Goal: Information Seeking & Learning: Learn about a topic

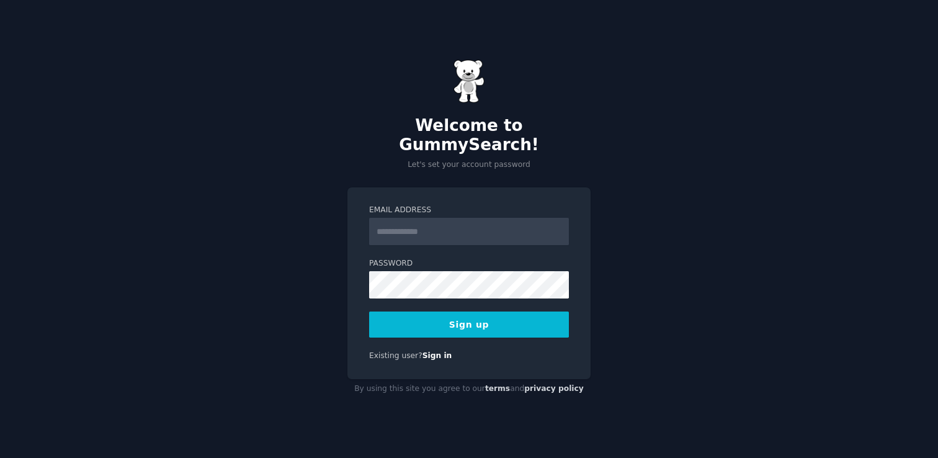
click at [521, 225] on input "Email Address" at bounding box center [469, 231] width 200 height 27
type input "**********"
click at [514, 320] on button "Sign up" at bounding box center [469, 325] width 200 height 26
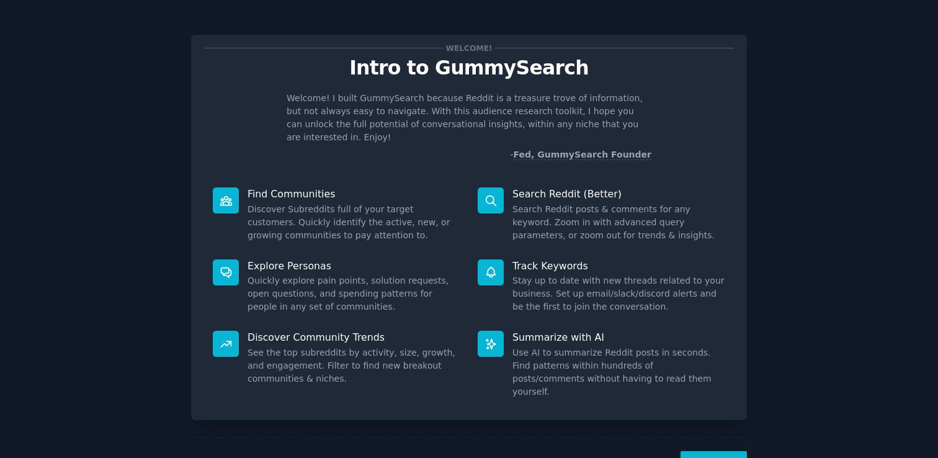
click at [710, 451] on button "Next" at bounding box center [714, 466] width 66 height 30
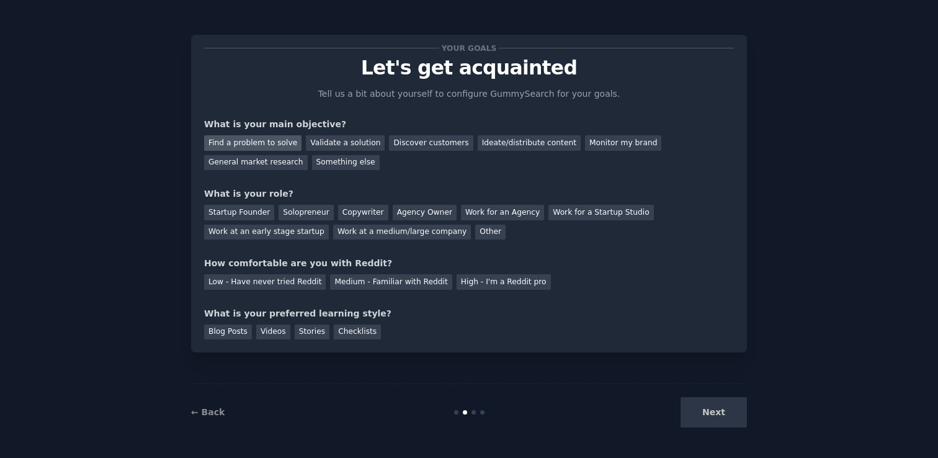
click at [274, 143] on div "Find a problem to solve" at bounding box center [252, 143] width 97 height 16
click at [423, 145] on div "Discover customers" at bounding box center [431, 143] width 84 height 16
click at [291, 164] on div "General market research" at bounding box center [256, 163] width 104 height 16
click at [327, 140] on div "Validate a solution" at bounding box center [345, 143] width 79 height 16
click at [267, 145] on div "Find a problem to solve" at bounding box center [252, 143] width 97 height 16
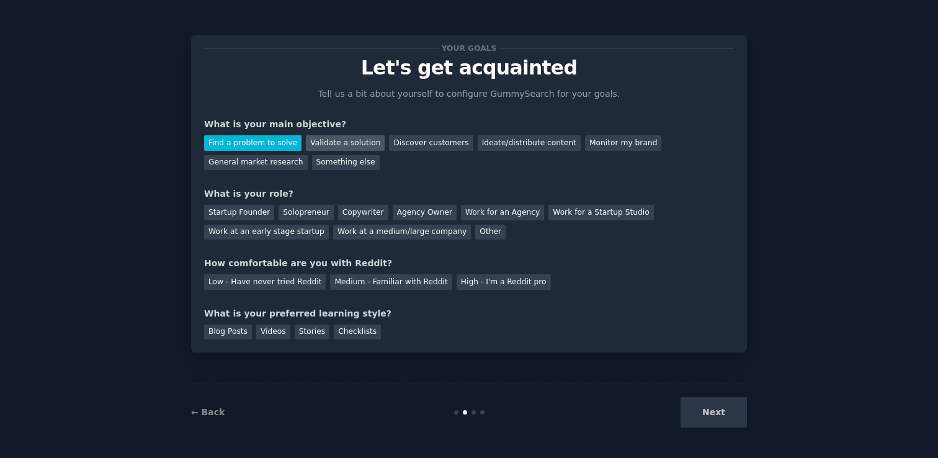
click at [361, 140] on div "Validate a solution" at bounding box center [345, 143] width 79 height 16
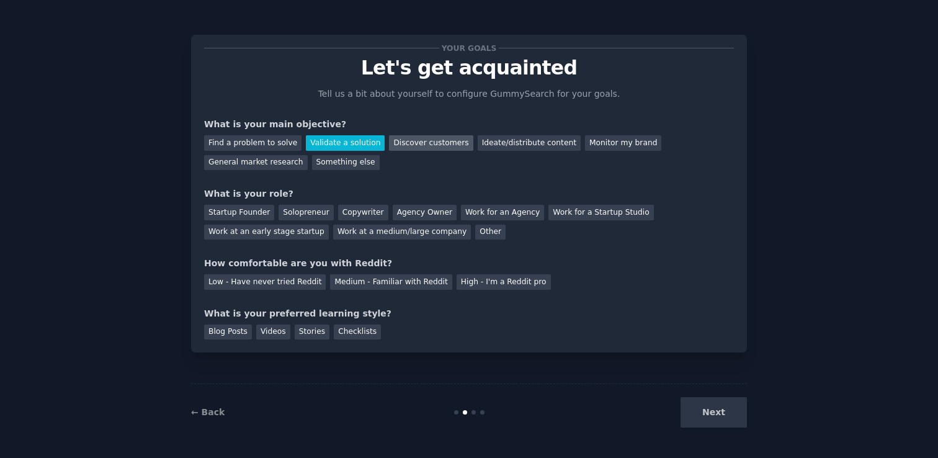
click at [409, 150] on div "Discover customers" at bounding box center [431, 143] width 84 height 16
click at [283, 212] on div "Solopreneur" at bounding box center [306, 213] width 55 height 16
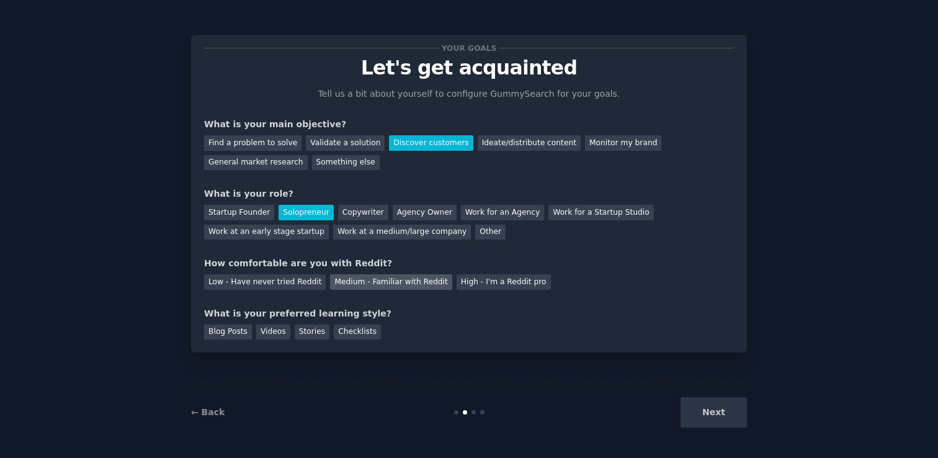
click at [410, 279] on div "Medium - Familiar with Reddit" at bounding box center [391, 282] width 122 height 16
click at [236, 329] on div "Blog Posts" at bounding box center [228, 333] width 48 height 16
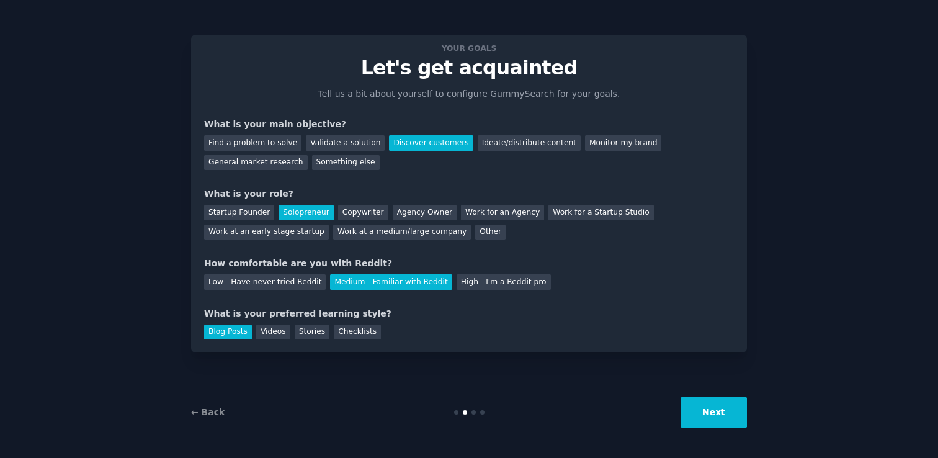
click at [724, 421] on button "Next" at bounding box center [714, 412] width 66 height 30
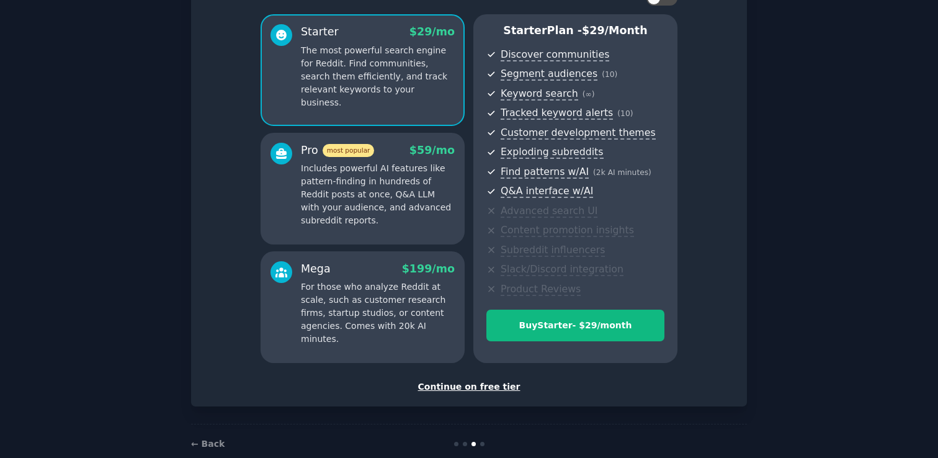
click at [491, 384] on div "Continue on free tier" at bounding box center [469, 386] width 530 height 13
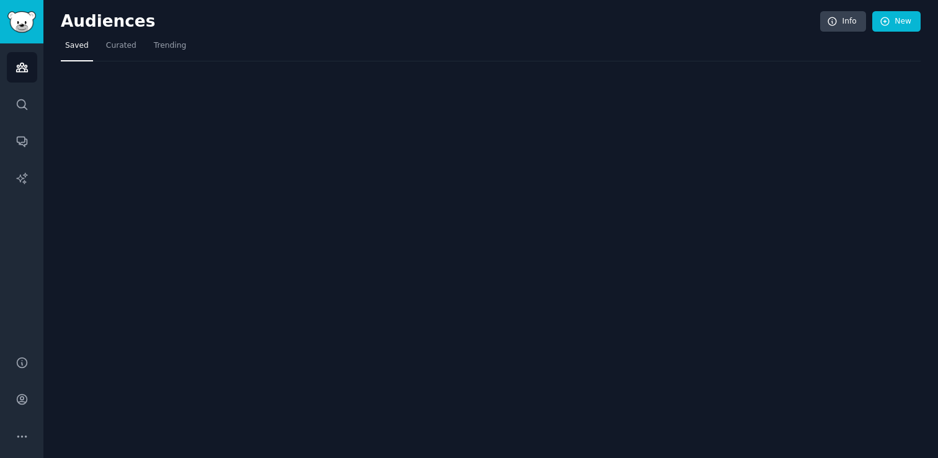
click at [717, 398] on div "Audiences Info New Saved Curated Trending" at bounding box center [490, 229] width 895 height 458
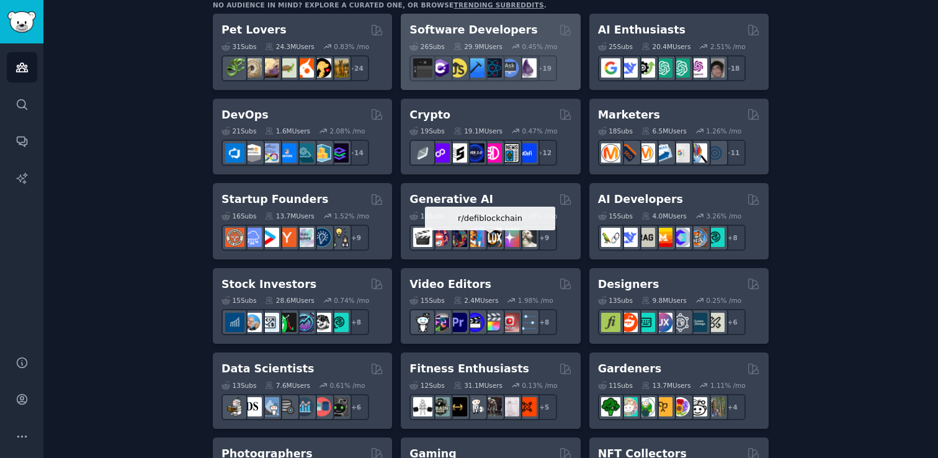
scroll to position [228, 0]
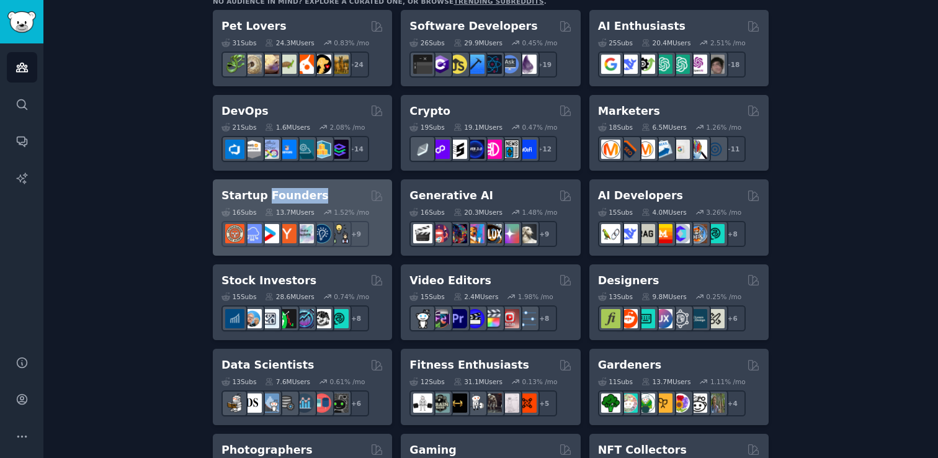
click at [273, 197] on h2 "Startup Founders" at bounding box center [275, 196] width 107 height 16
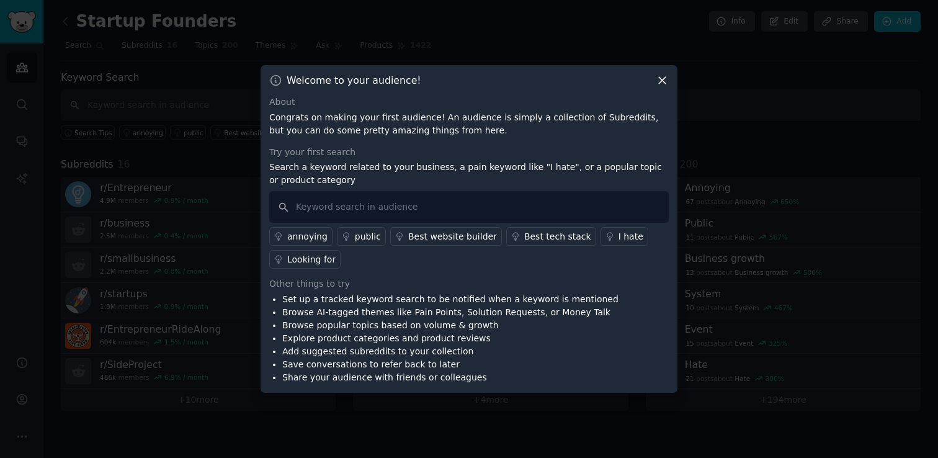
click at [656, 94] on div "Welcome to your audience! About Congrats on making your first audience! An audi…" at bounding box center [469, 229] width 417 height 328
click at [665, 84] on icon at bounding box center [662, 80] width 13 height 13
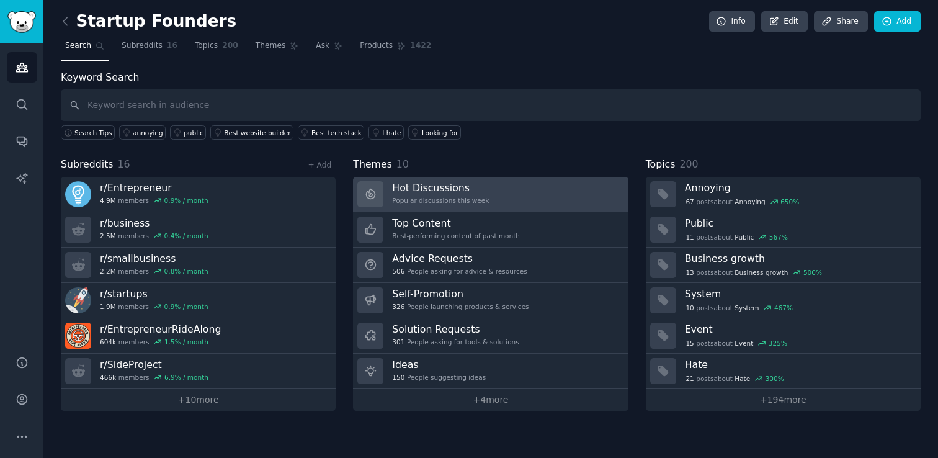
click at [453, 202] on div "Popular discussions this week" at bounding box center [440, 200] width 97 height 9
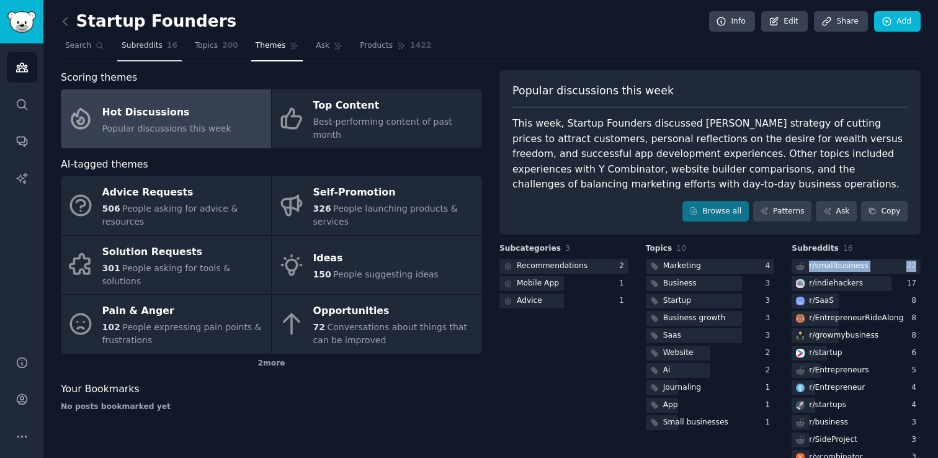
click at [155, 52] on link "Subreddits 16" at bounding box center [149, 48] width 65 height 25
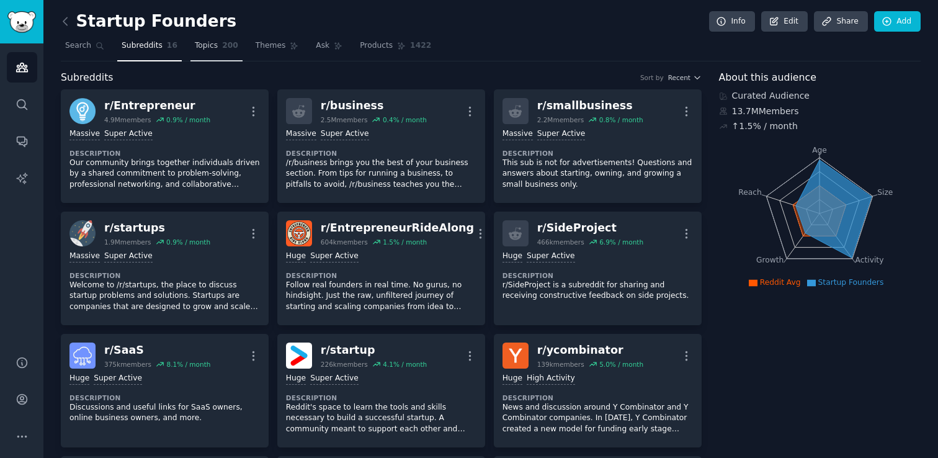
click at [213, 50] on span "Topics" at bounding box center [206, 45] width 23 height 11
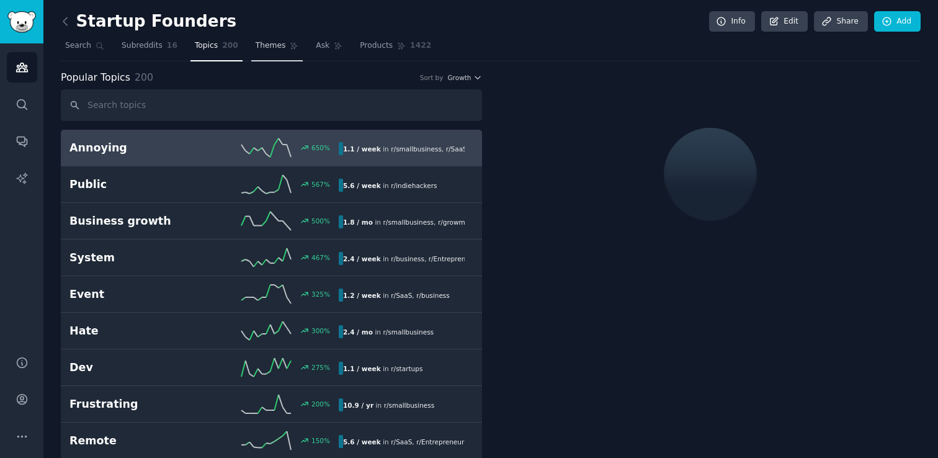
click at [276, 47] on span "Themes" at bounding box center [271, 45] width 30 height 11
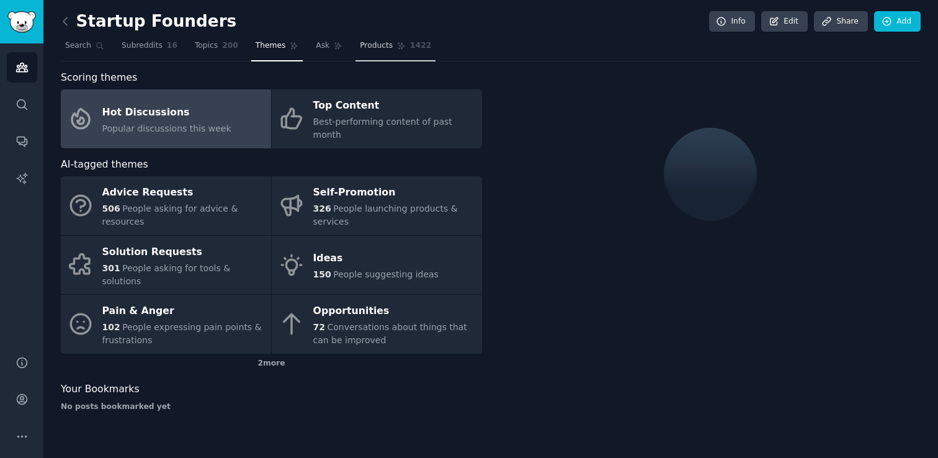
click at [360, 48] on span "Products" at bounding box center [376, 45] width 33 height 11
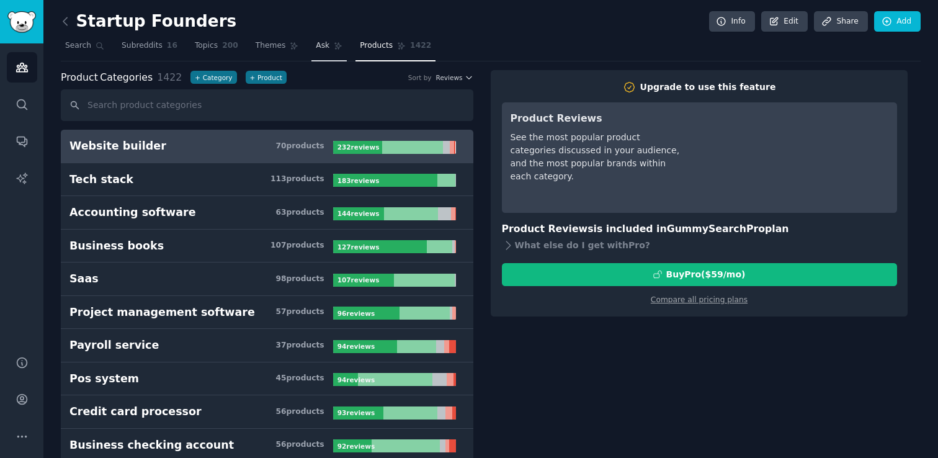
click at [323, 58] on link "Ask" at bounding box center [329, 48] width 35 height 25
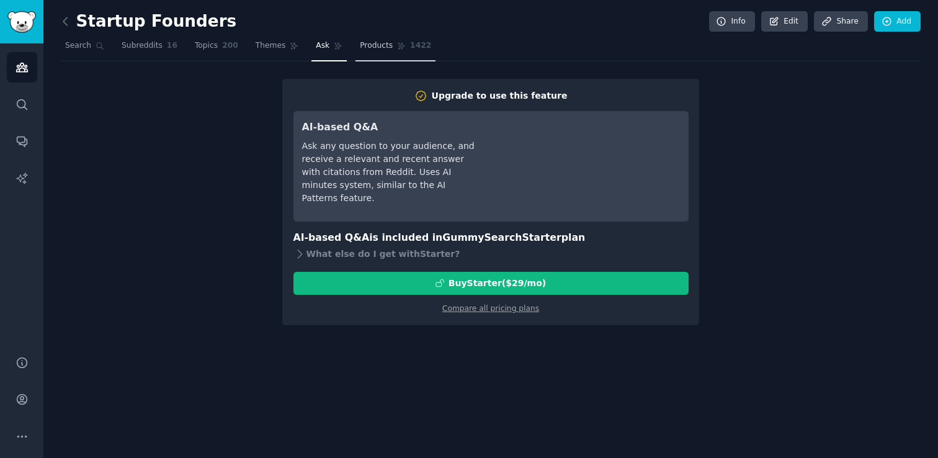
click at [414, 46] on span "1422" at bounding box center [420, 45] width 21 height 11
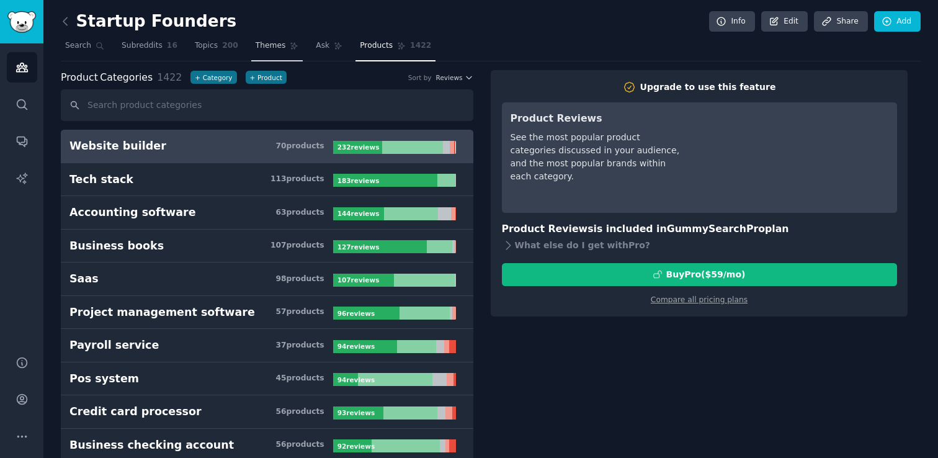
click at [271, 55] on link "Themes" at bounding box center [277, 48] width 52 height 25
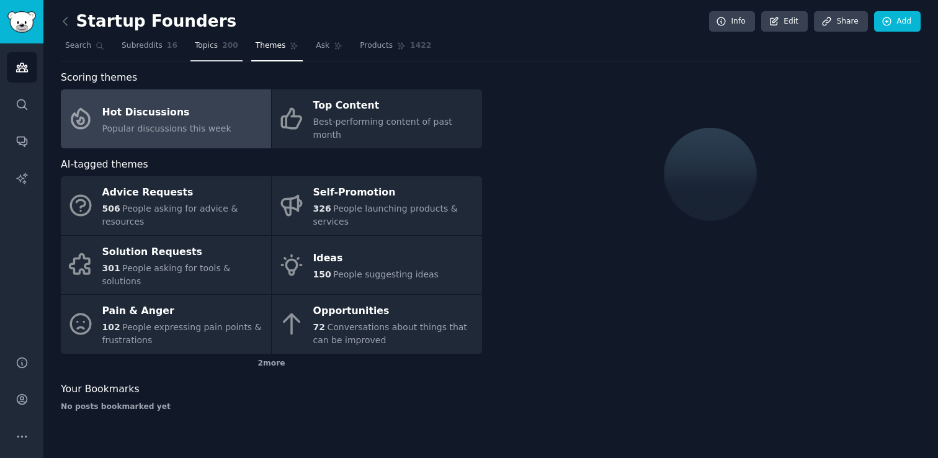
click at [218, 52] on link "Topics 200" at bounding box center [217, 48] width 52 height 25
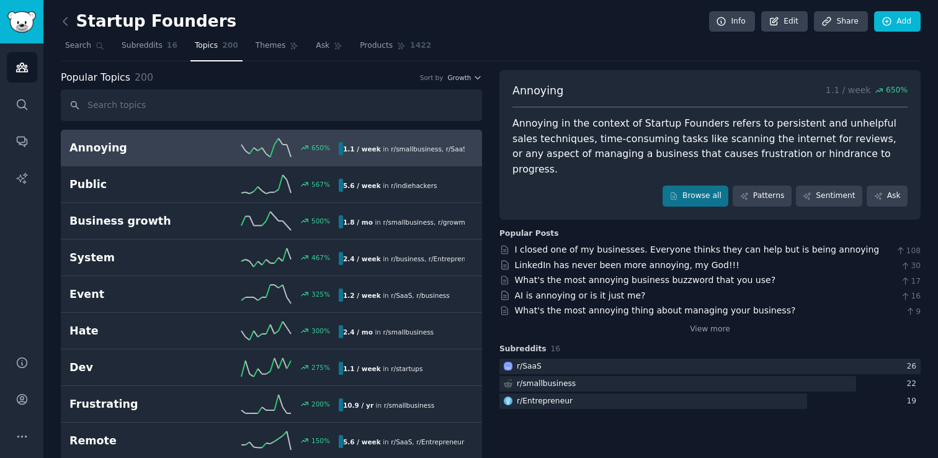
click at [274, 100] on input "text" at bounding box center [271, 105] width 421 height 32
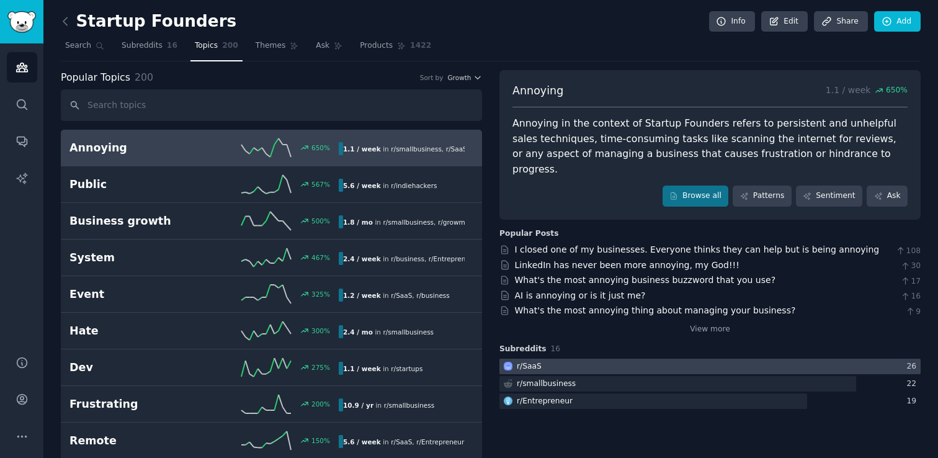
click at [528, 361] on div "r/ SaaS" at bounding box center [529, 366] width 25 height 11
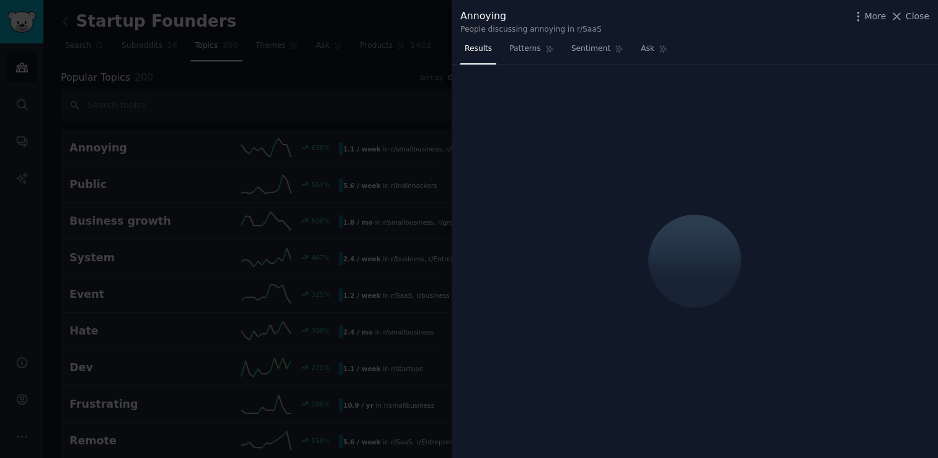
click at [354, 101] on div at bounding box center [469, 229] width 938 height 458
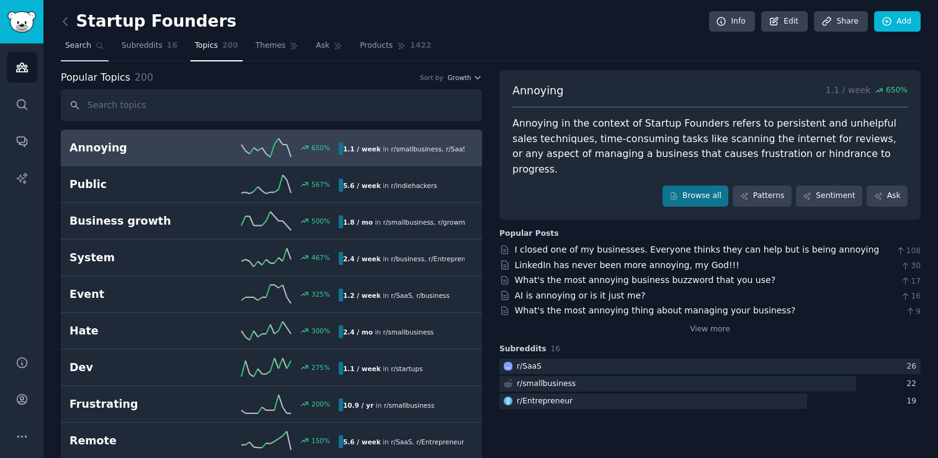
click at [97, 49] on icon at bounding box center [100, 46] width 9 height 9
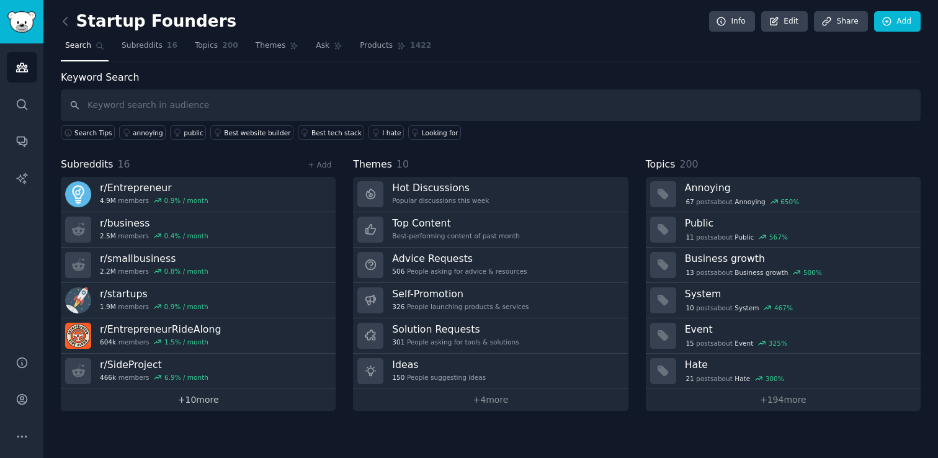
click at [230, 397] on link "+ 10 more" at bounding box center [198, 400] width 275 height 22
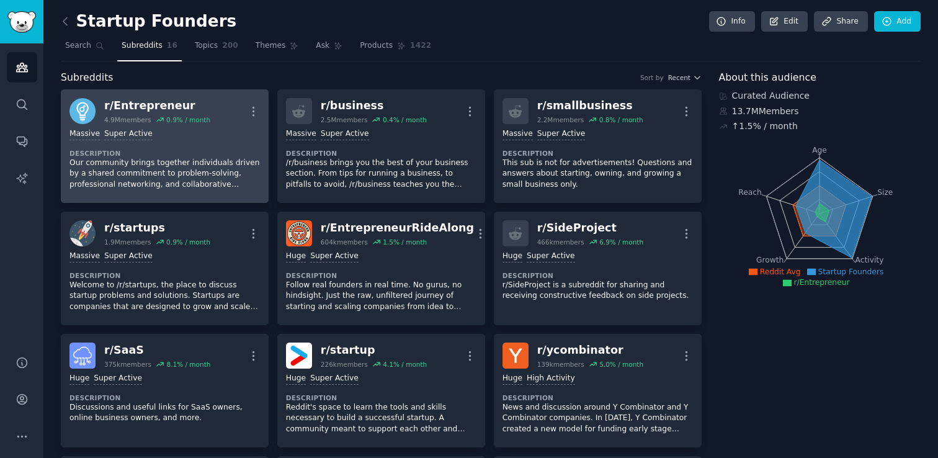
click at [114, 103] on div "r/ Entrepreneur" at bounding box center [157, 106] width 106 height 16
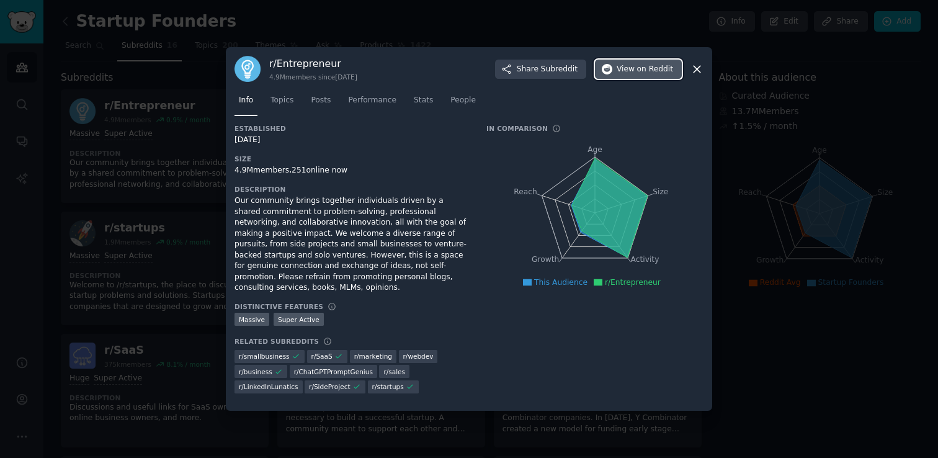
click at [648, 71] on span "on Reddit" at bounding box center [655, 69] width 36 height 11
drag, startPoint x: 316, startPoint y: 234, endPoint x: 404, endPoint y: 231, distance: 87.6
click at [405, 231] on div "Our community brings together individuals driven by a shared commitment to prob…" at bounding box center [352, 244] width 235 height 98
click at [397, 212] on div at bounding box center [397, 212] width 0 height 0
click at [404, 257] on div "Our community brings together individuals driven by a shared commitment to prob…" at bounding box center [352, 244] width 235 height 98
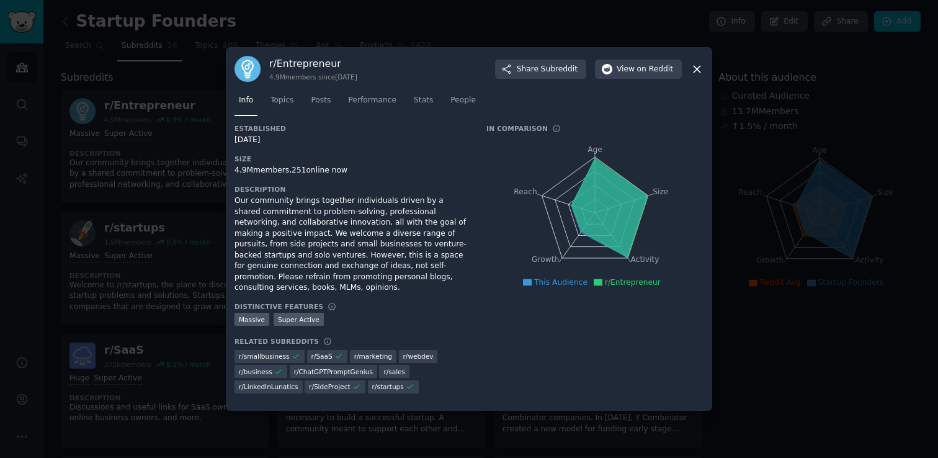
click at [267, 256] on div "Our community brings together individuals driven by a shared commitment to prob…" at bounding box center [352, 244] width 235 height 98
click at [259, 261] on div at bounding box center [259, 261] width 0 height 0
click at [355, 273] on div "Our community brings together individuals driven by a shared commitment to prob…" at bounding box center [352, 244] width 235 height 98
click at [396, 252] on div "Our community brings together individuals driven by a shared commitment to prob…" at bounding box center [352, 244] width 235 height 98
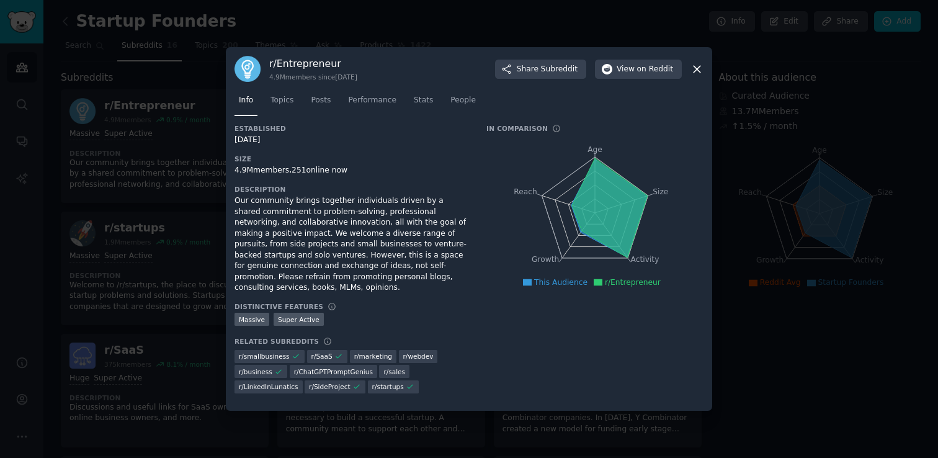
click at [396, 252] on div "Our community brings together individuals driven by a shared commitment to prob…" at bounding box center [352, 244] width 235 height 98
click at [388, 233] on div at bounding box center [388, 233] width 0 height 0
click at [426, 263] on div "Our community brings together individuals driven by a shared commitment to prob…" at bounding box center [352, 244] width 235 height 98
click at [305, 102] on nav "Info Topics Posts Performance Stats People" at bounding box center [469, 103] width 469 height 25
click at [265, 101] on nav "Info Topics Posts Performance Stats People" at bounding box center [469, 103] width 469 height 25
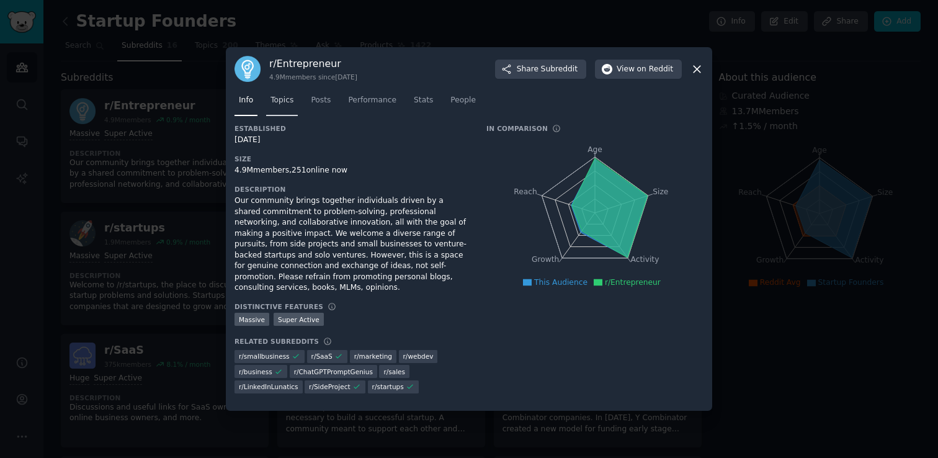
click at [272, 101] on span "Topics" at bounding box center [282, 100] width 23 height 11
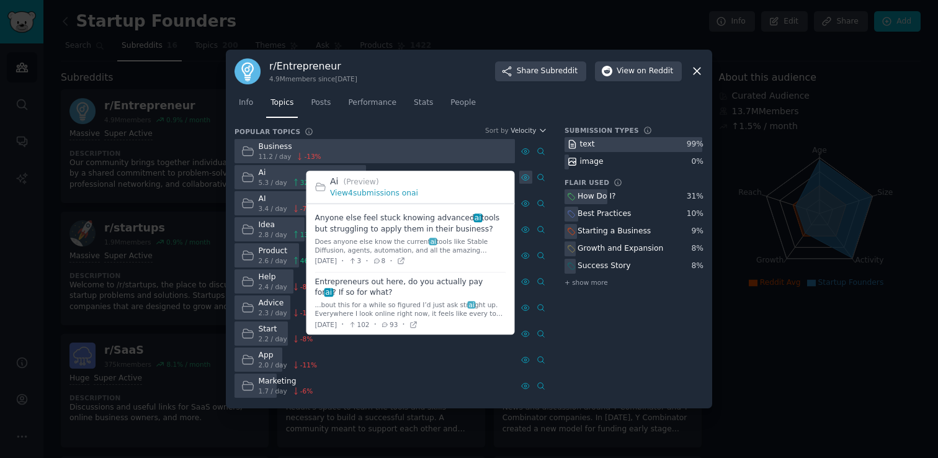
click at [522, 178] on icon at bounding box center [525, 177] width 7 height 6
click at [449, 228] on span at bounding box center [410, 240] width 191 height 63
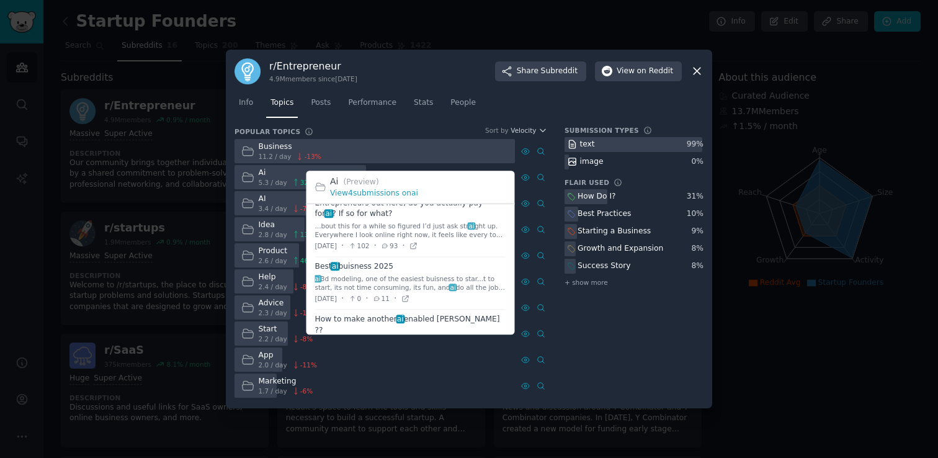
scroll to position [57, 0]
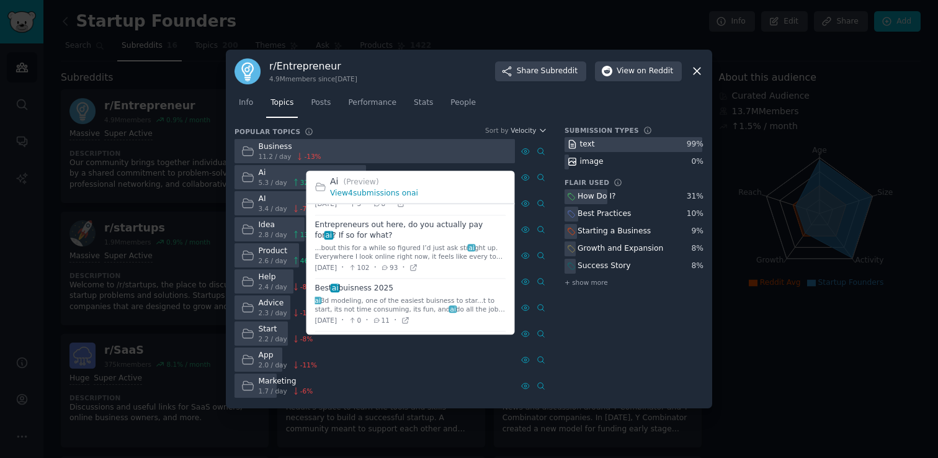
click at [394, 191] on link "View 4 submissions on ai" at bounding box center [374, 193] width 88 height 9
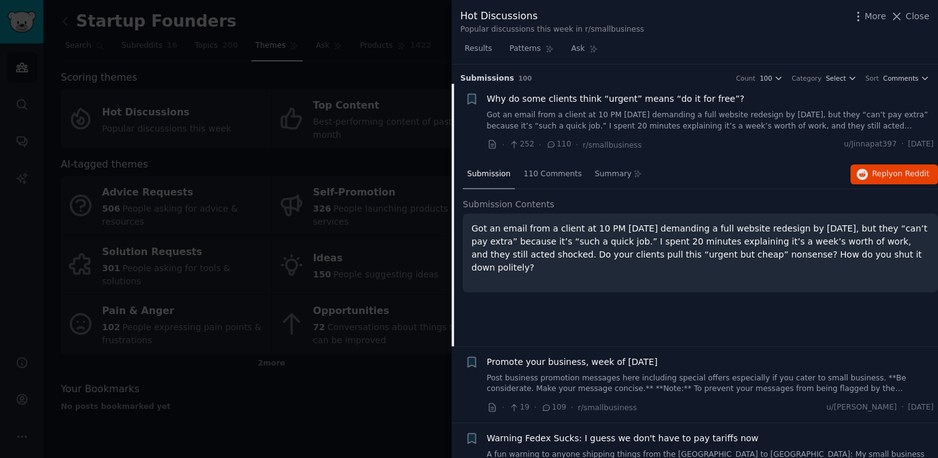
click at [780, 123] on link "Got an email from a client at 10 PM [DATE] demanding a full website redesign by…" at bounding box center [710, 121] width 447 height 22
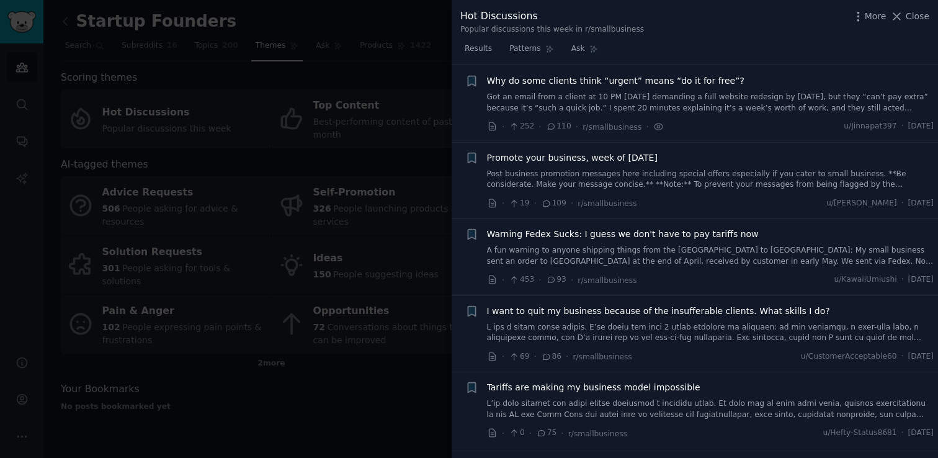
scroll to position [19, 0]
